Goal: Find specific page/section: Find specific page/section

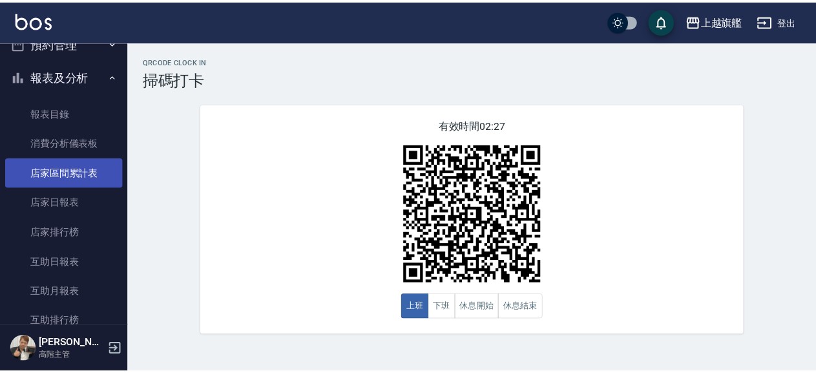
scroll to position [442, 0]
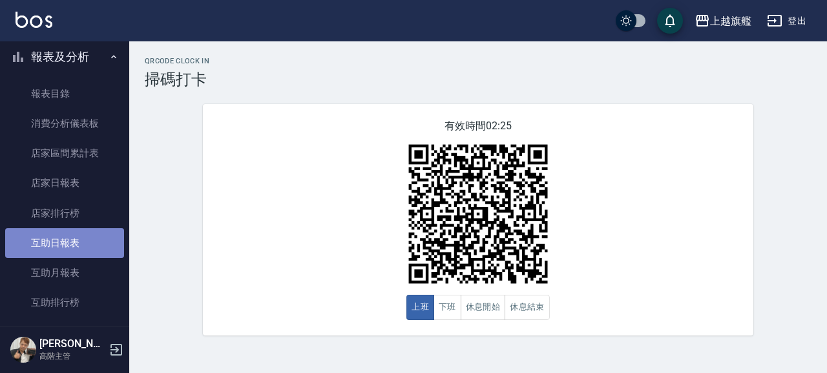
click at [90, 240] on link "互助日報表" at bounding box center [64, 243] width 119 height 30
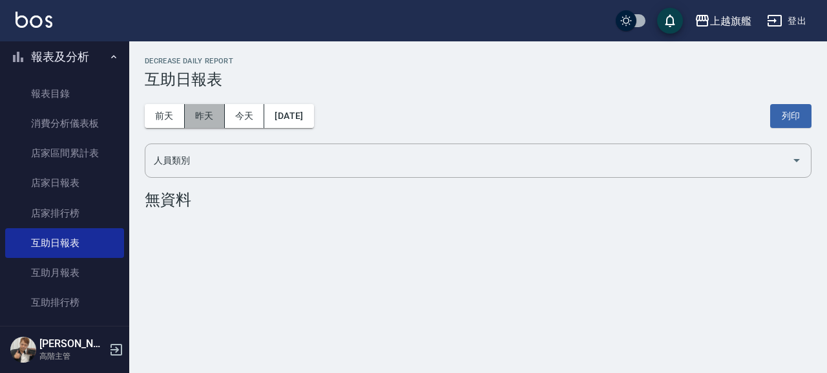
click at [193, 116] on button "昨天" at bounding box center [205, 116] width 40 height 24
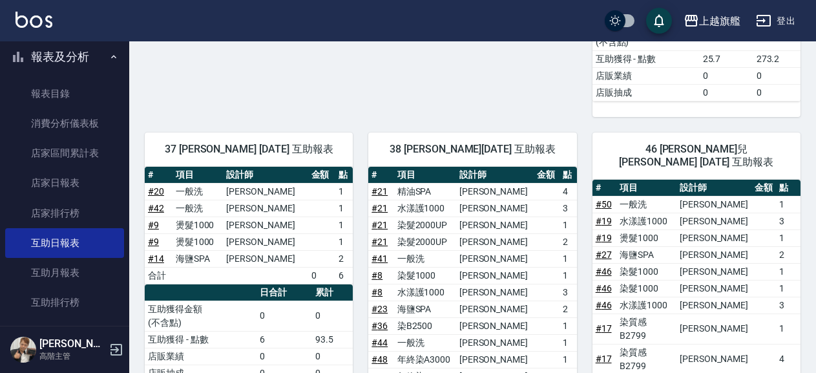
scroll to position [844, 0]
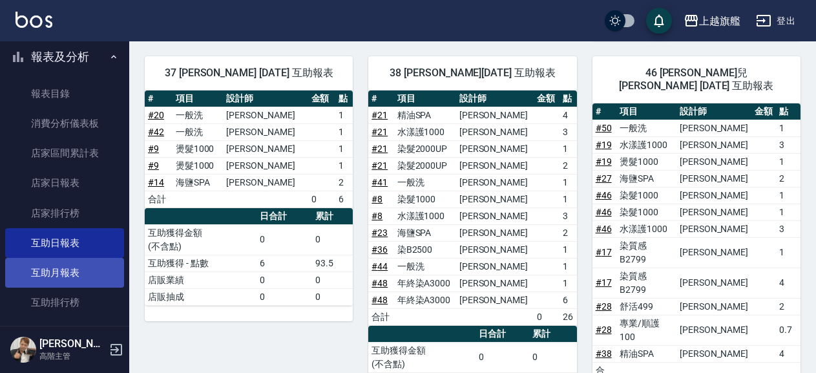
click at [105, 278] on link "互助月報表" at bounding box center [64, 273] width 119 height 30
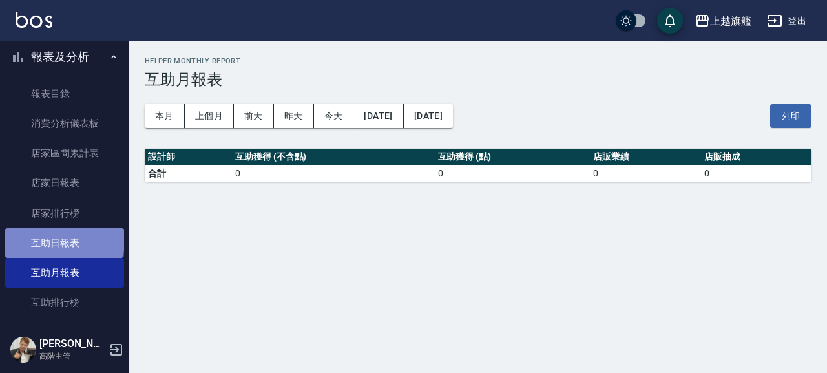
click at [63, 238] on link "互助日報表" at bounding box center [64, 243] width 119 height 30
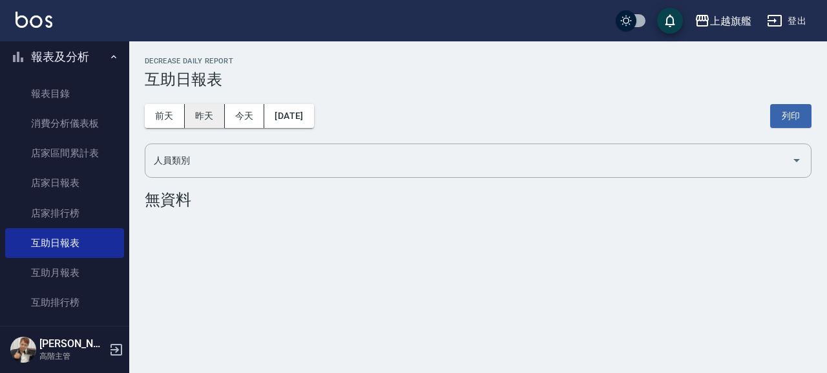
click at [198, 114] on button "昨天" at bounding box center [205, 116] width 40 height 24
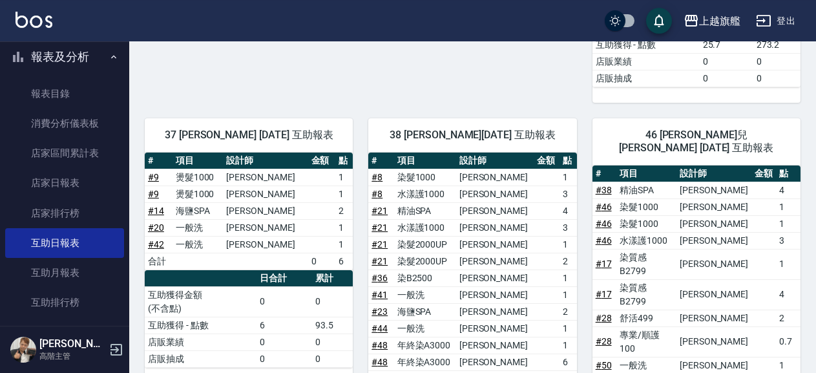
scroll to position [844, 0]
